Goal: Task Accomplishment & Management: Understand process/instructions

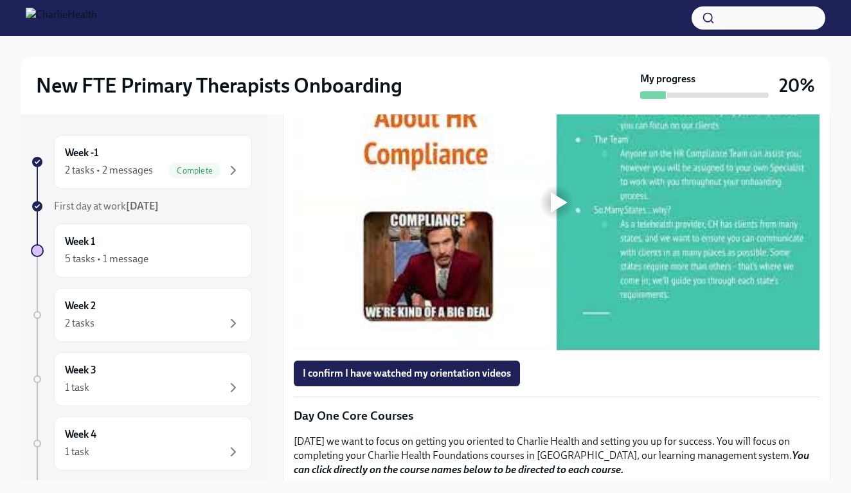
scroll to position [1155, 0]
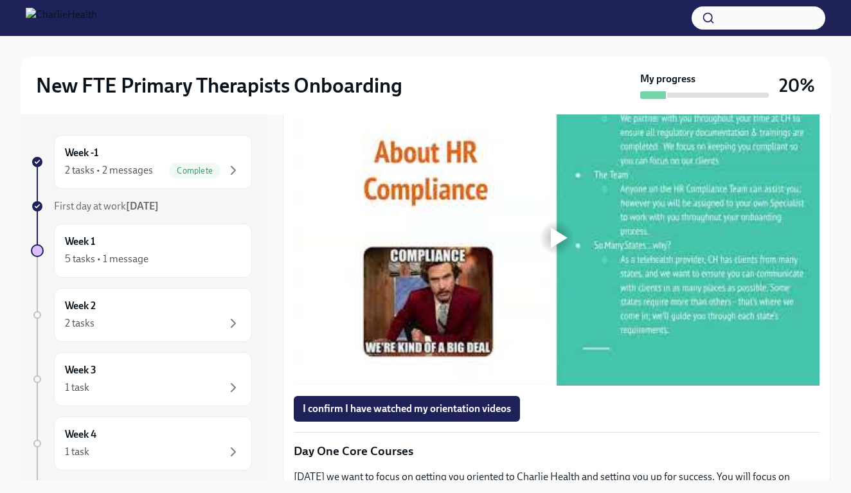
scroll to position [1078, 0]
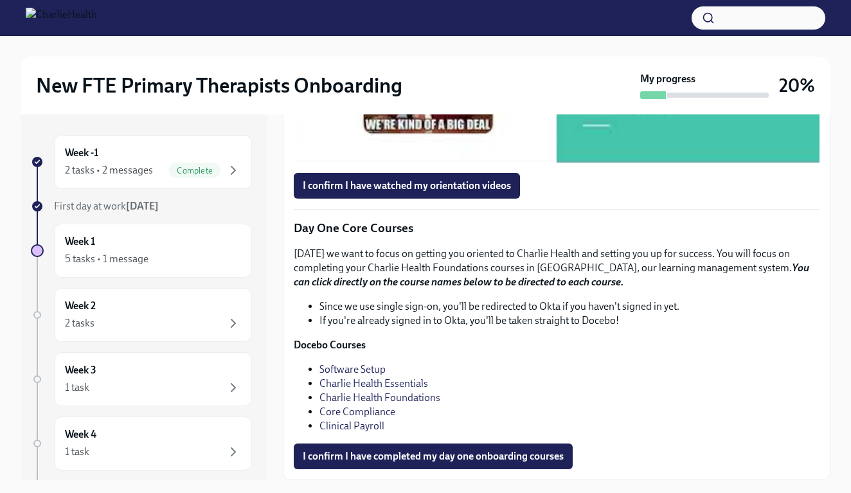
scroll to position [1401, 0]
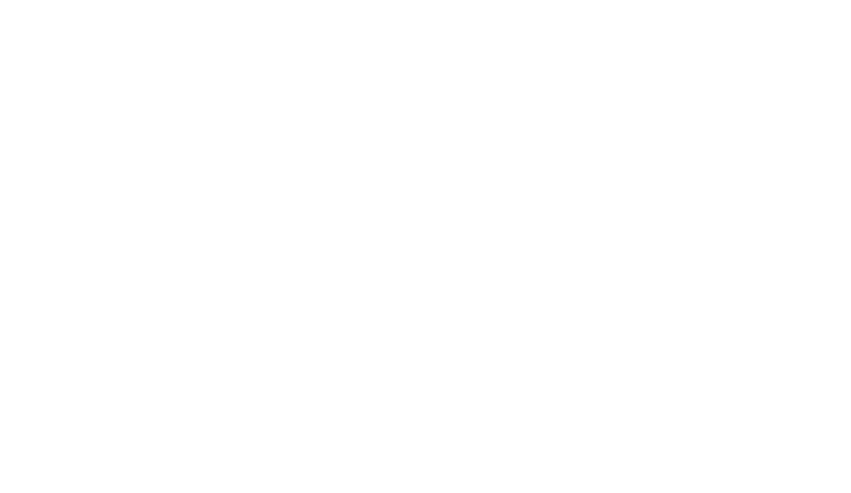
click at [554, 282] on div at bounding box center [425, 246] width 851 height 493
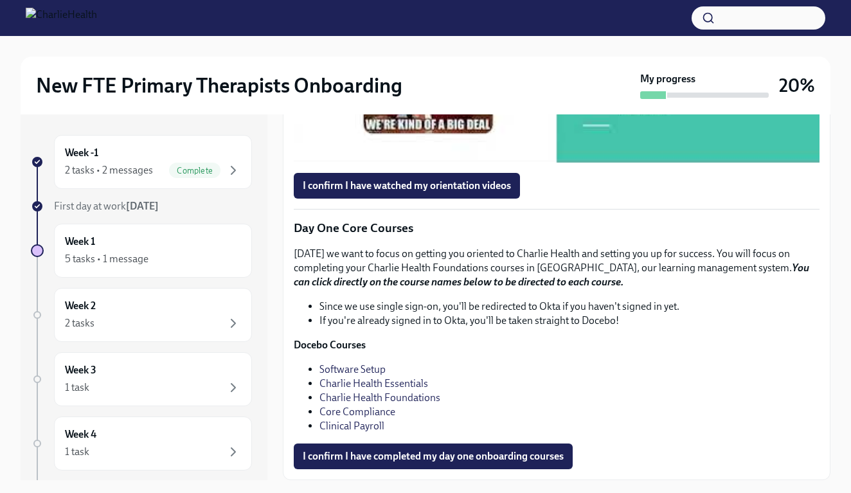
scroll to position [1359, 0]
click at [567, 25] on div at bounding box center [559, 14] width 17 height 21
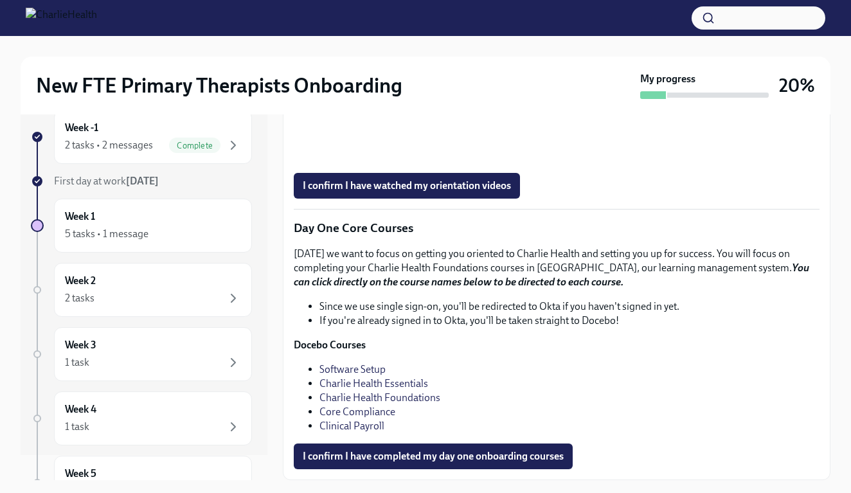
scroll to position [1453, 0]
click at [420, 192] on span "I confirm I have watched my orientation videos" at bounding box center [407, 185] width 208 height 13
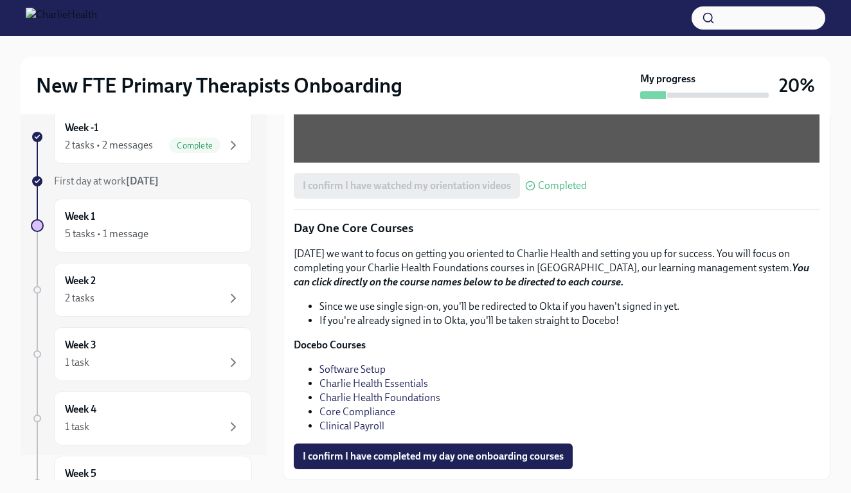
scroll to position [1654, 0]
click at [361, 370] on link "Software Setup" at bounding box center [352, 369] width 66 height 12
click at [345, 366] on link "Software Setup" at bounding box center [352, 369] width 66 height 12
click at [374, 384] on link "Charlie Health Essentials" at bounding box center [373, 383] width 109 height 12
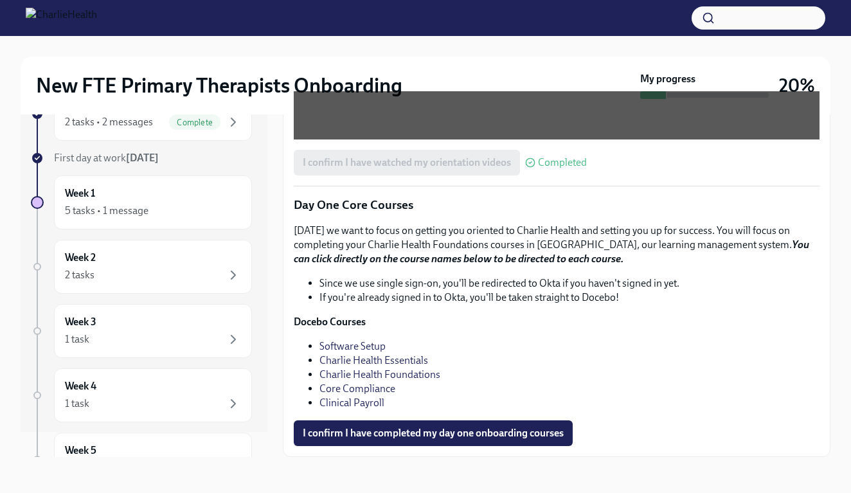
scroll to position [23, 0]
click at [342, 350] on link "Software Setup" at bounding box center [352, 346] width 66 height 12
click at [353, 390] on link "Core Compliance" at bounding box center [357, 388] width 76 height 12
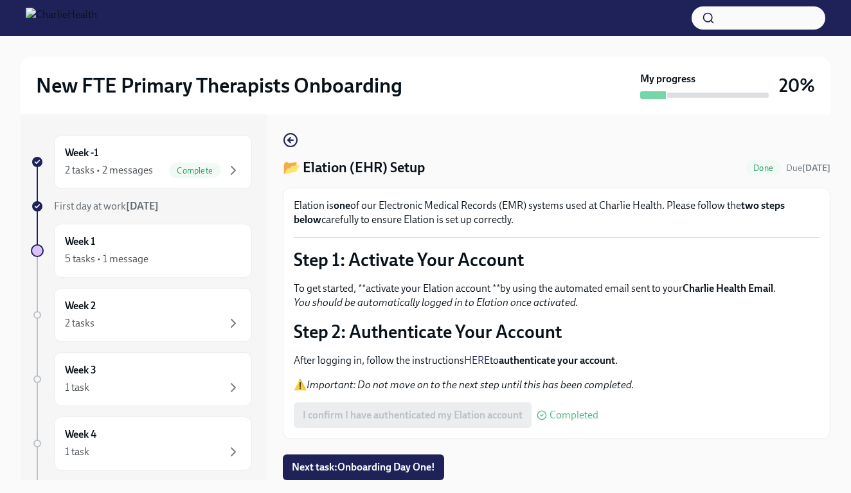
scroll to position [3, 0]
click at [169, 166] on span "Complete" at bounding box center [194, 171] width 51 height 10
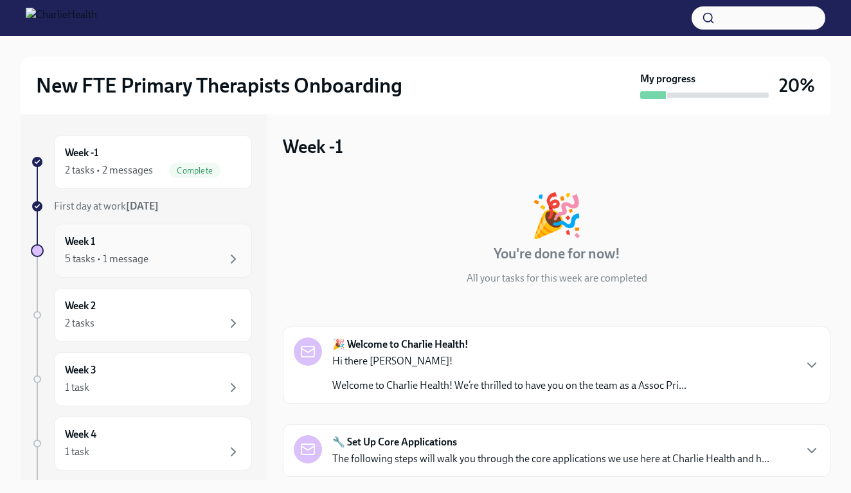
click at [174, 259] on div "5 tasks • 1 message" at bounding box center [153, 258] width 176 height 15
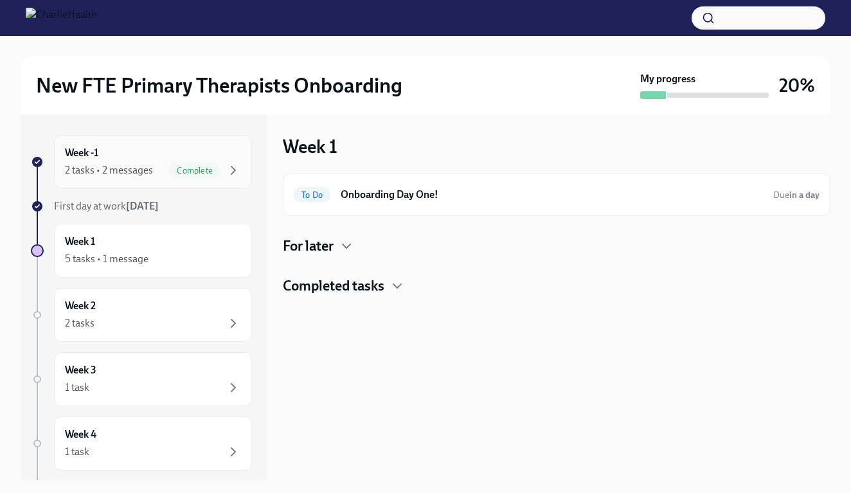
click at [150, 148] on div "Week -1 2 tasks • 2 messages Complete" at bounding box center [153, 162] width 176 height 32
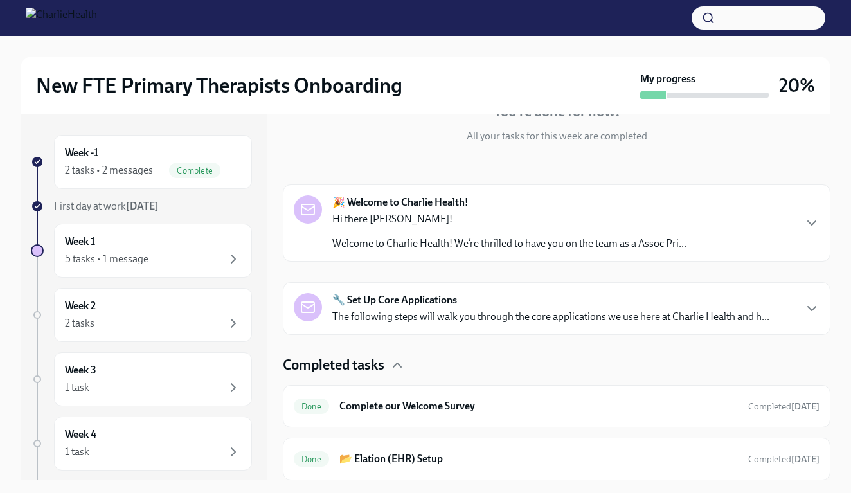
scroll to position [142, 0]
click at [419, 458] on h6 "📂 Elation (EHR) Setup" at bounding box center [538, 459] width 398 height 14
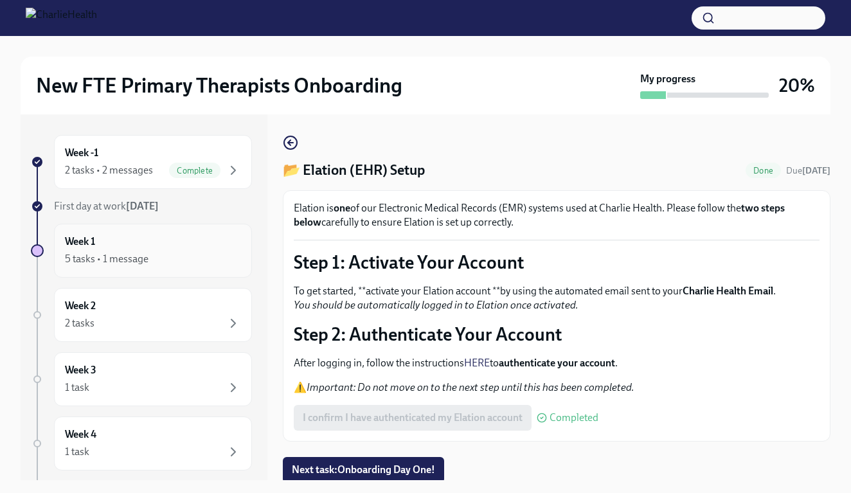
click at [154, 258] on div "5 tasks • 1 message" at bounding box center [153, 258] width 176 height 15
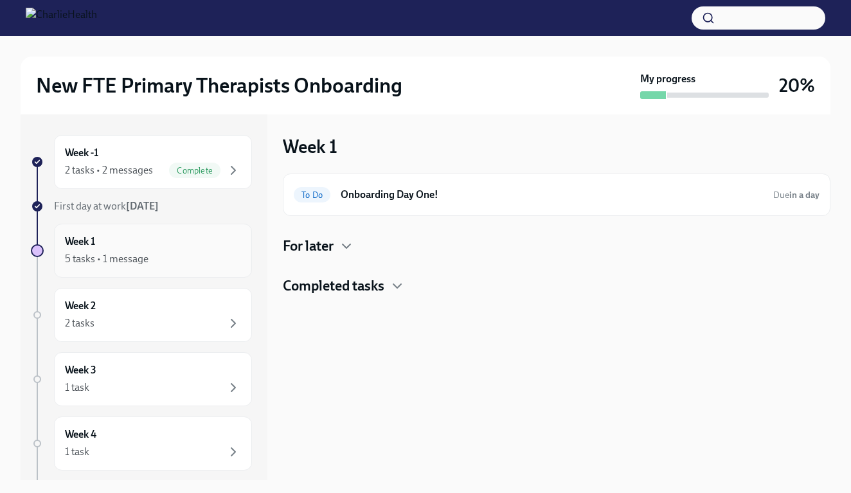
click at [148, 258] on div "5 tasks • 1 message" at bounding box center [153, 258] width 176 height 15
